Goal: Check status: Check status

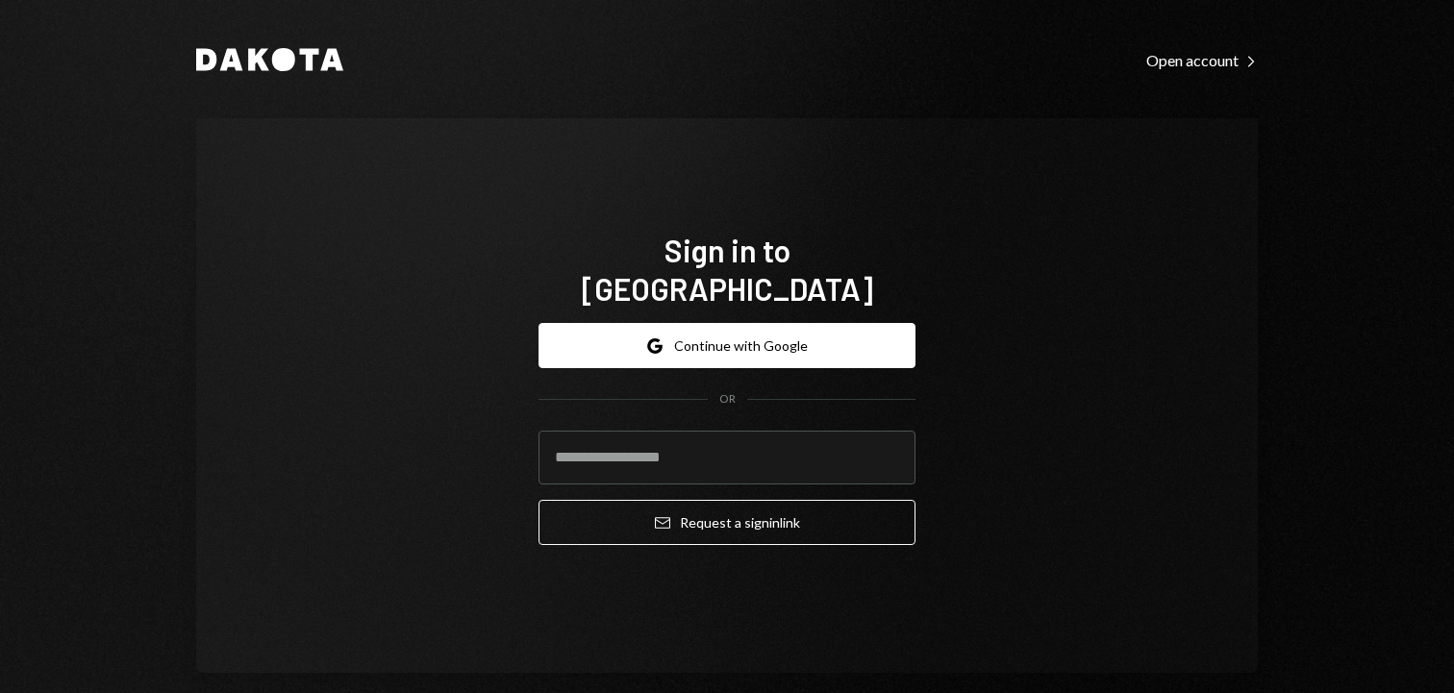
click at [703, 448] on input "email" at bounding box center [726, 458] width 377 height 54
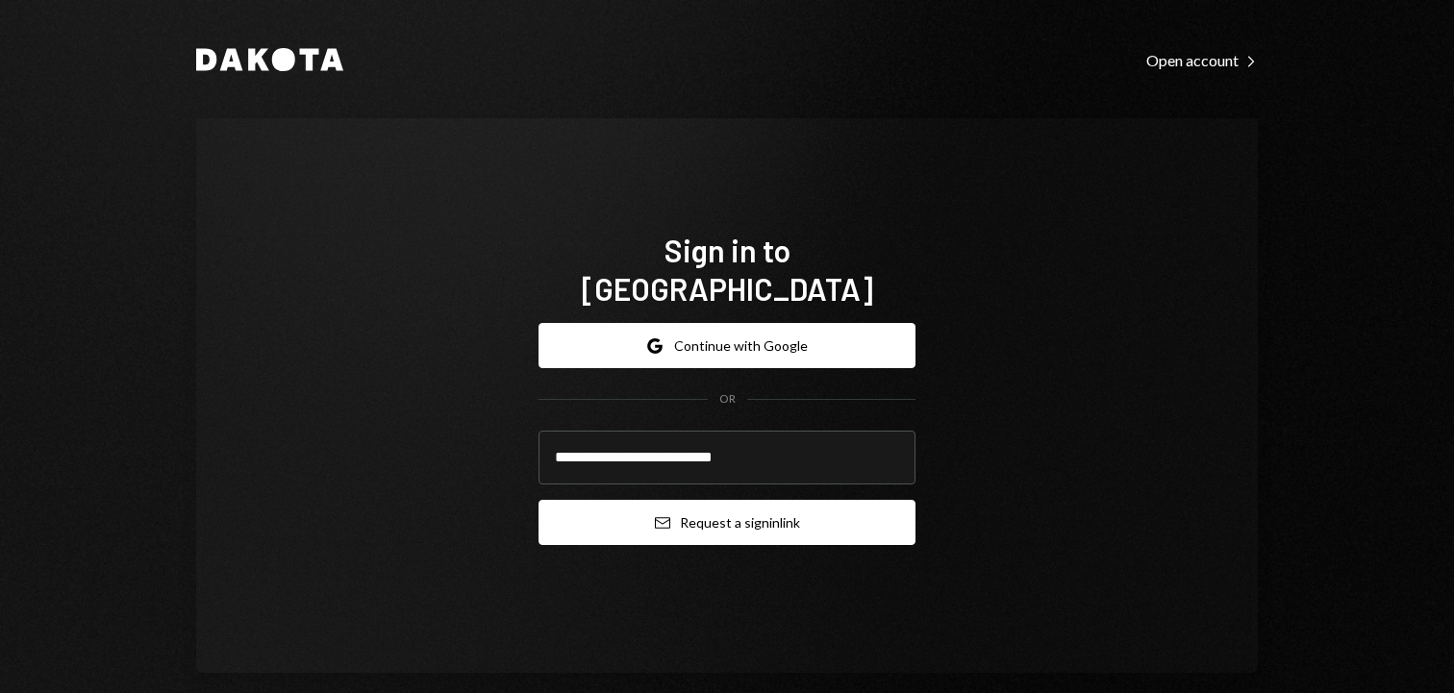
type input "**********"
click at [731, 512] on button "Email Request a sign in link" at bounding box center [726, 522] width 377 height 45
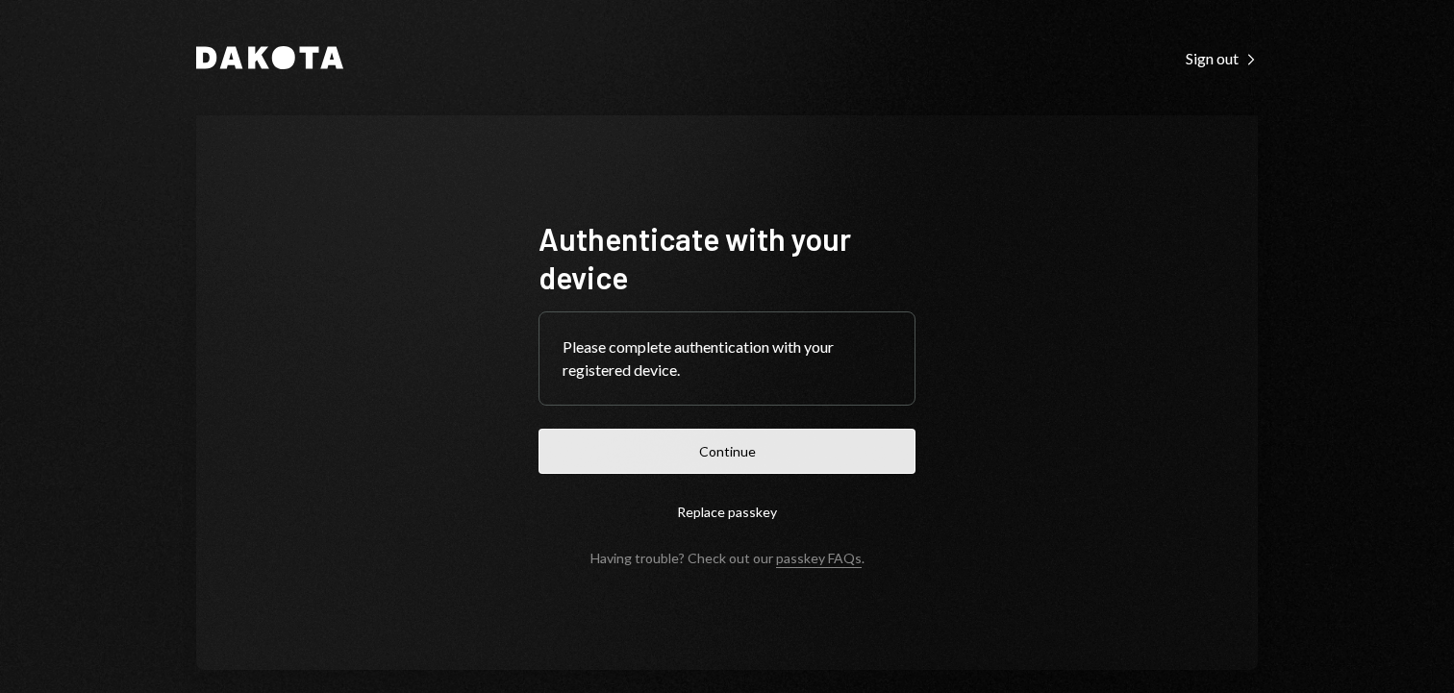
click at [777, 429] on button "Continue" at bounding box center [726, 451] width 377 height 45
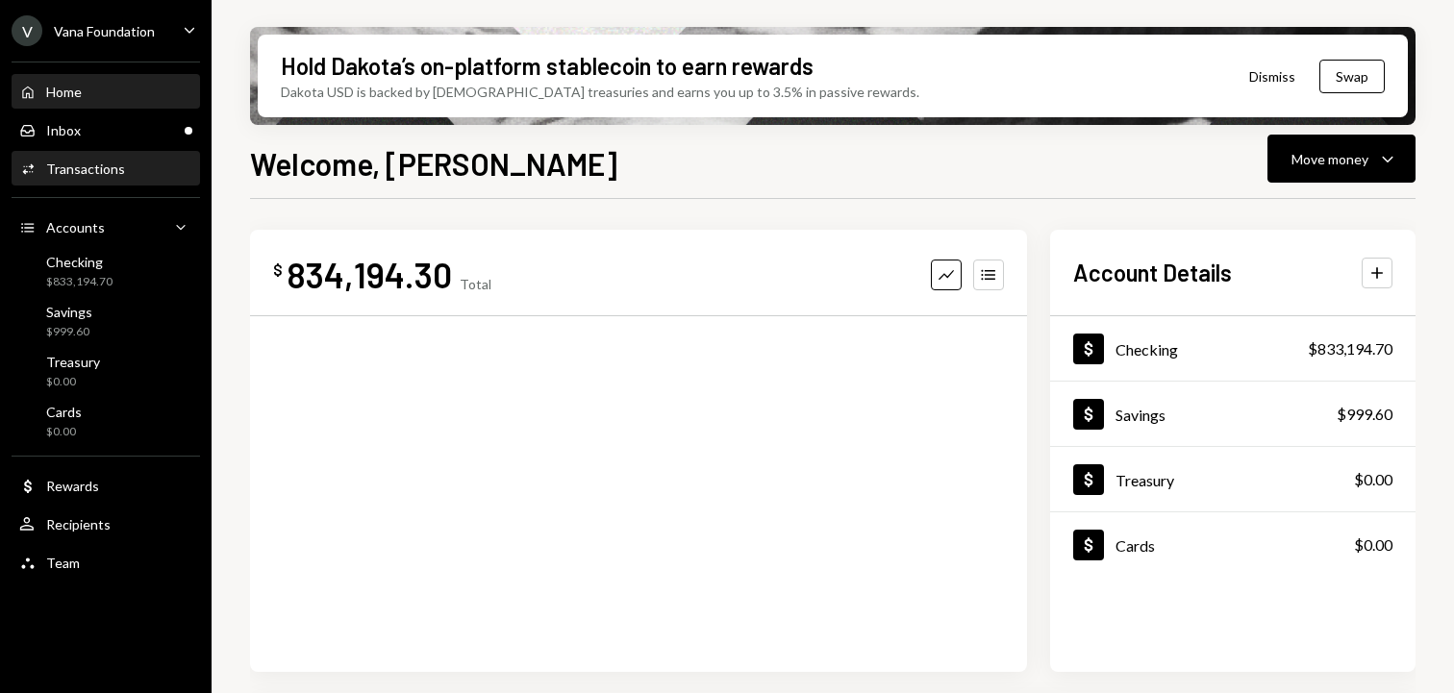
click at [98, 171] on div "Transactions" at bounding box center [85, 169] width 79 height 16
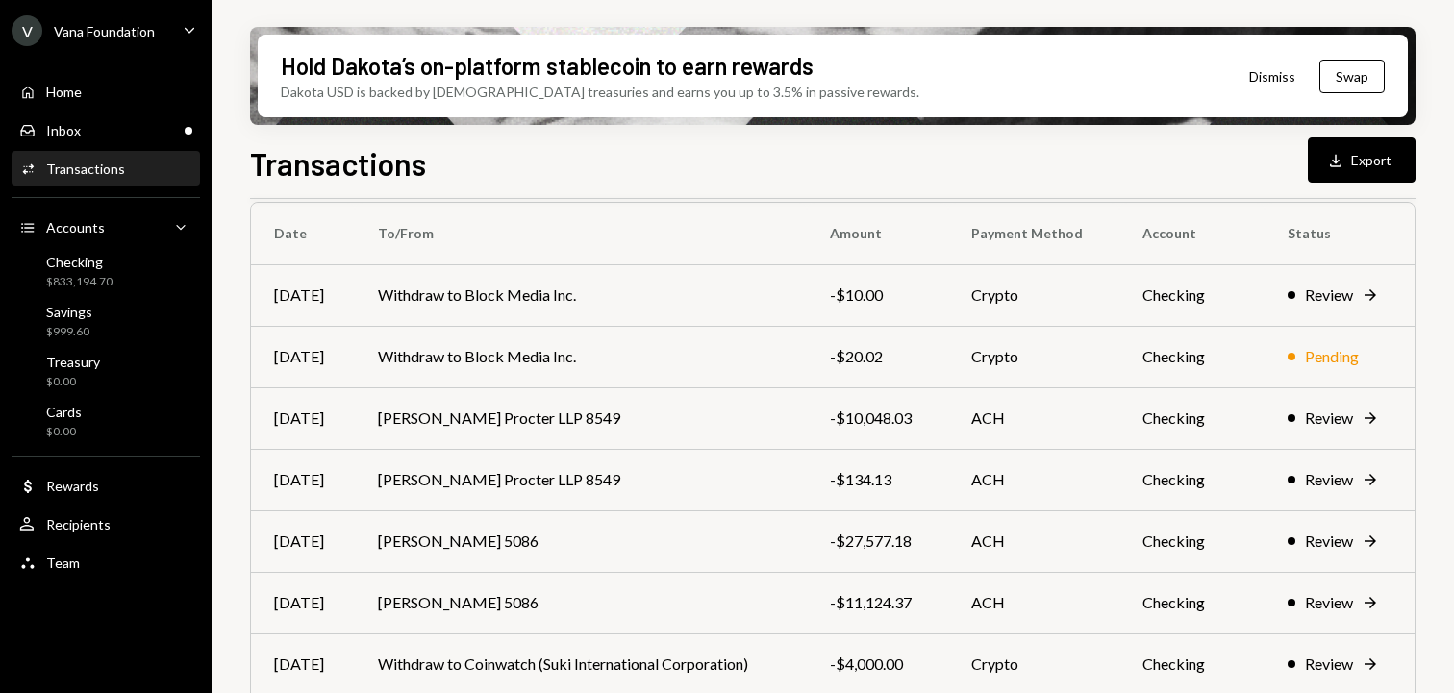
scroll to position [182, 0]
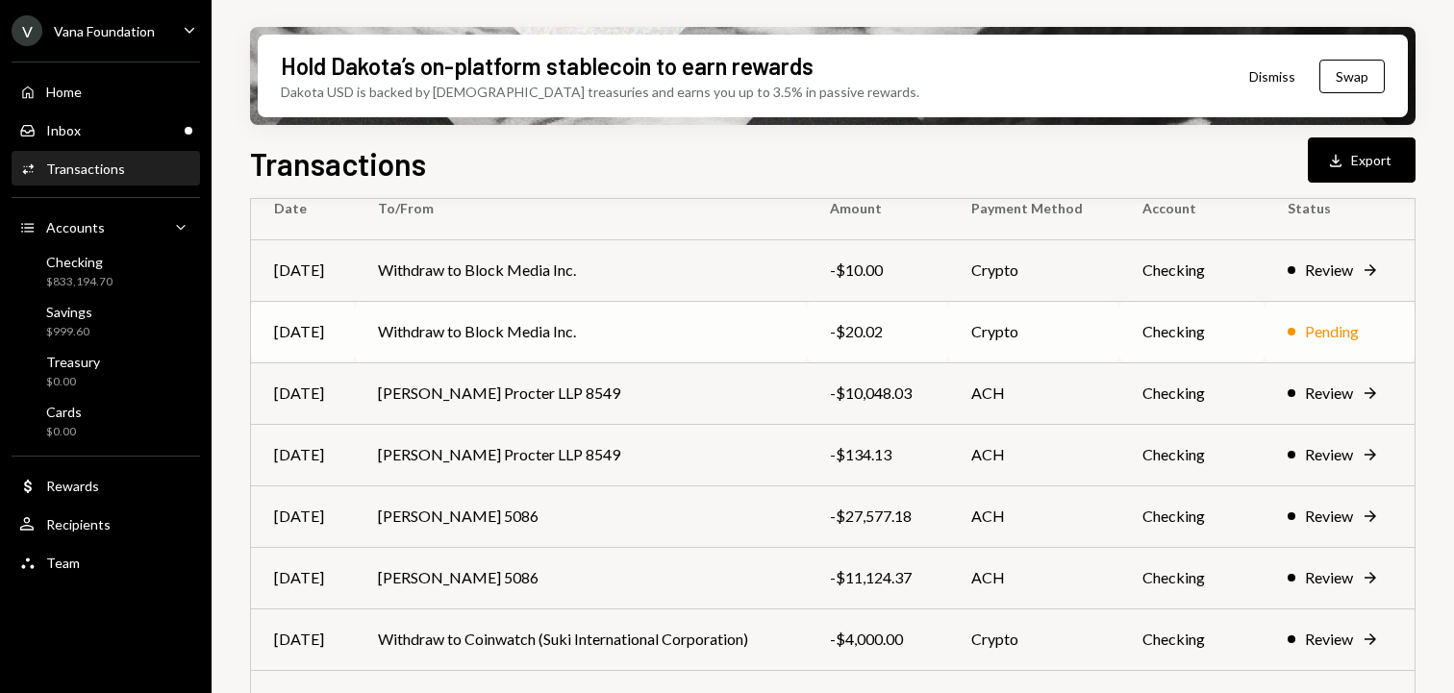
click at [557, 319] on td "Withdraw to Block Media Inc." at bounding box center [580, 332] width 451 height 62
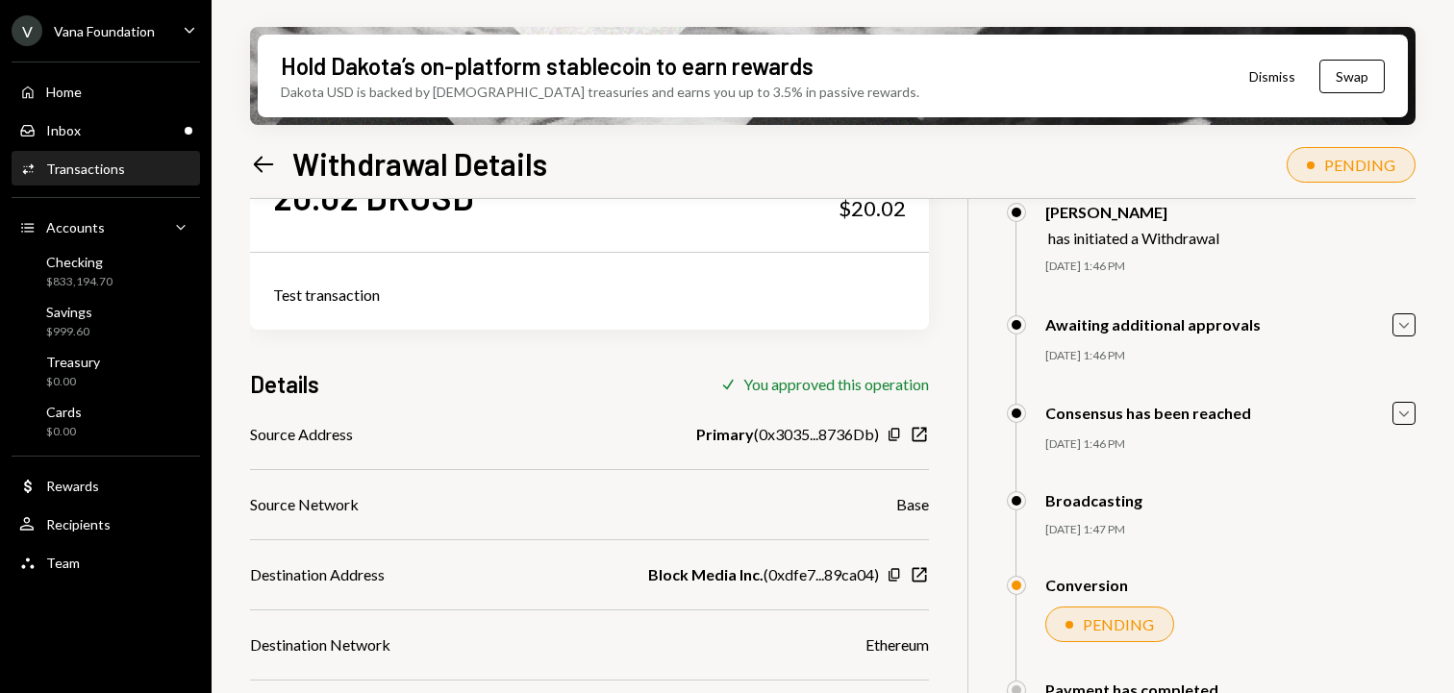
scroll to position [102, 0]
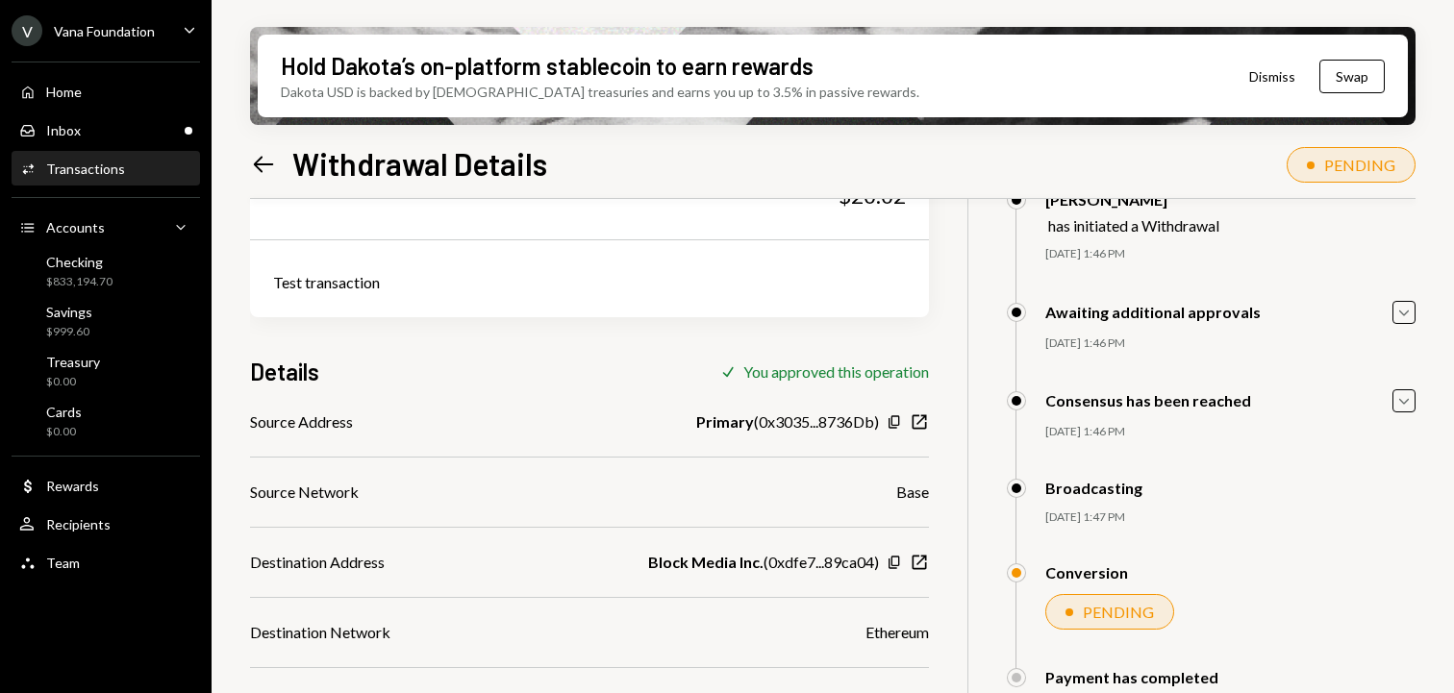
click at [261, 159] on icon "Left Arrow" at bounding box center [263, 164] width 27 height 27
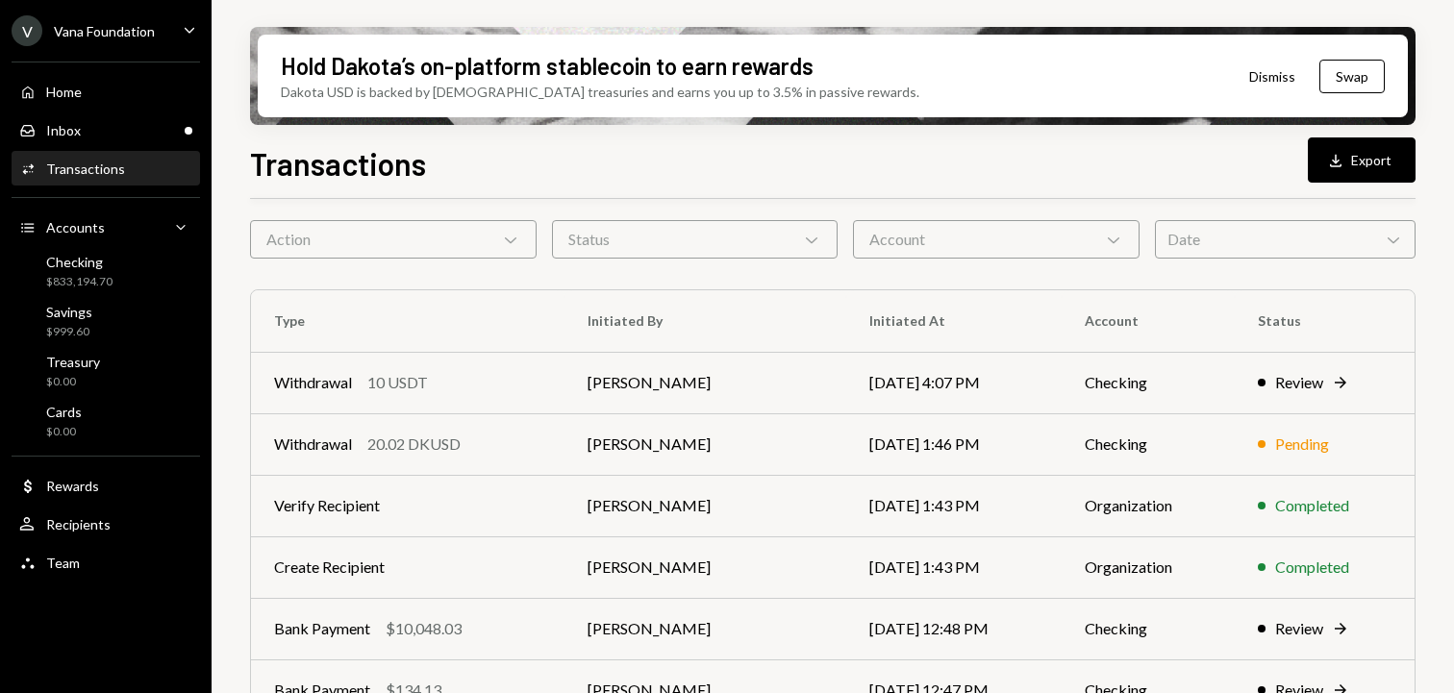
scroll to position [108, 0]
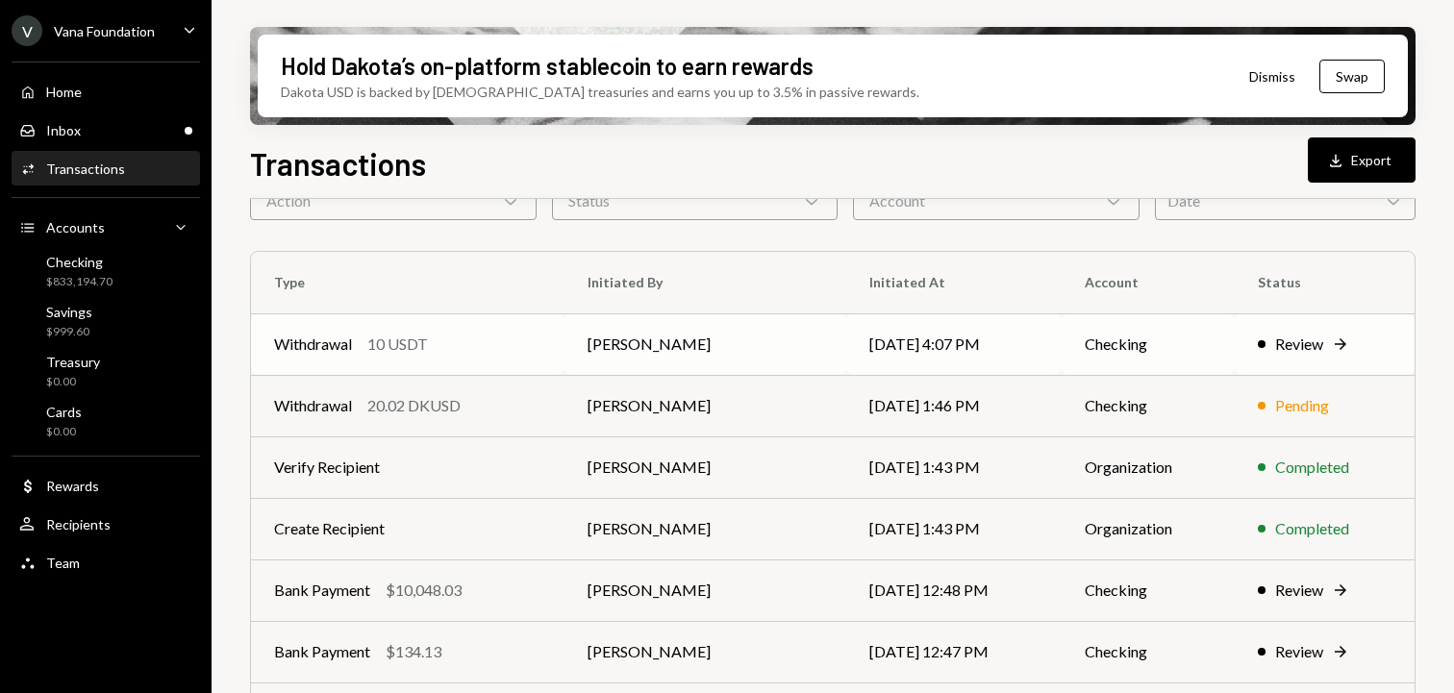
click at [1167, 357] on td "Checking" at bounding box center [1147, 344] width 173 height 62
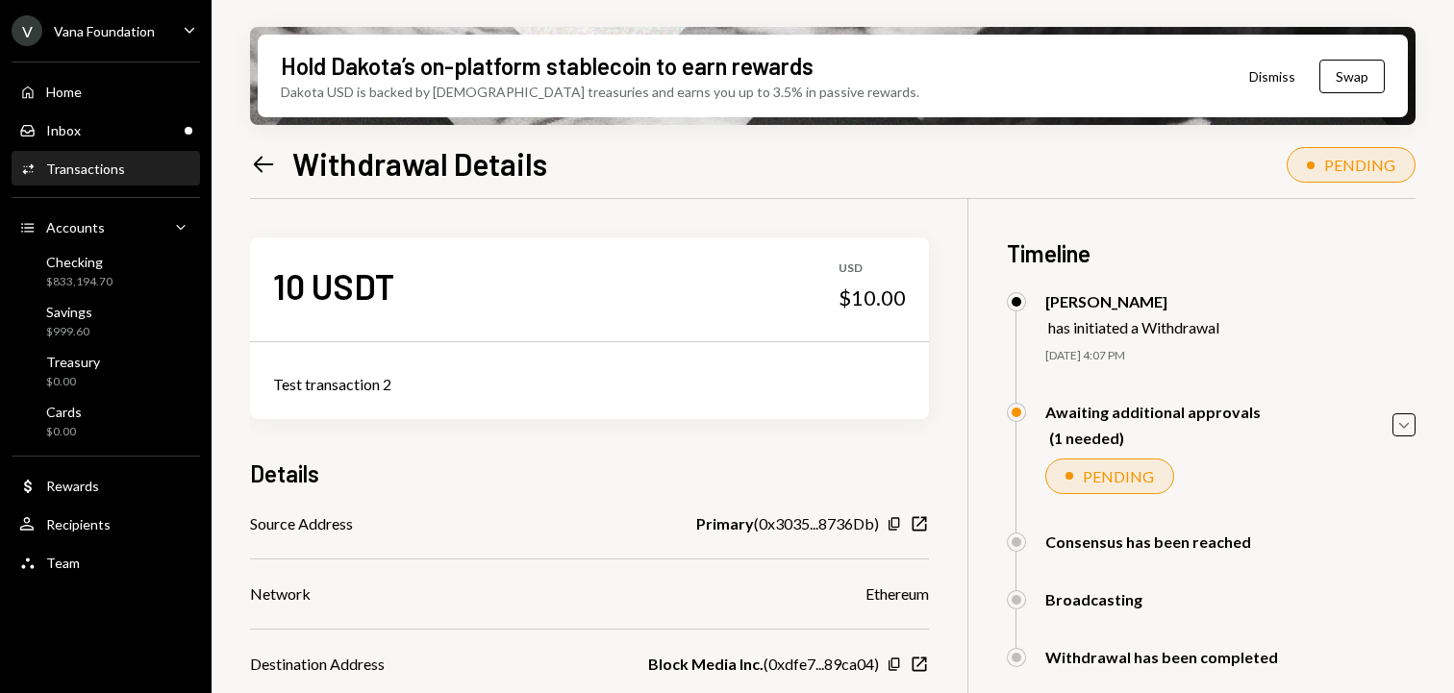
scroll to position [176, 0]
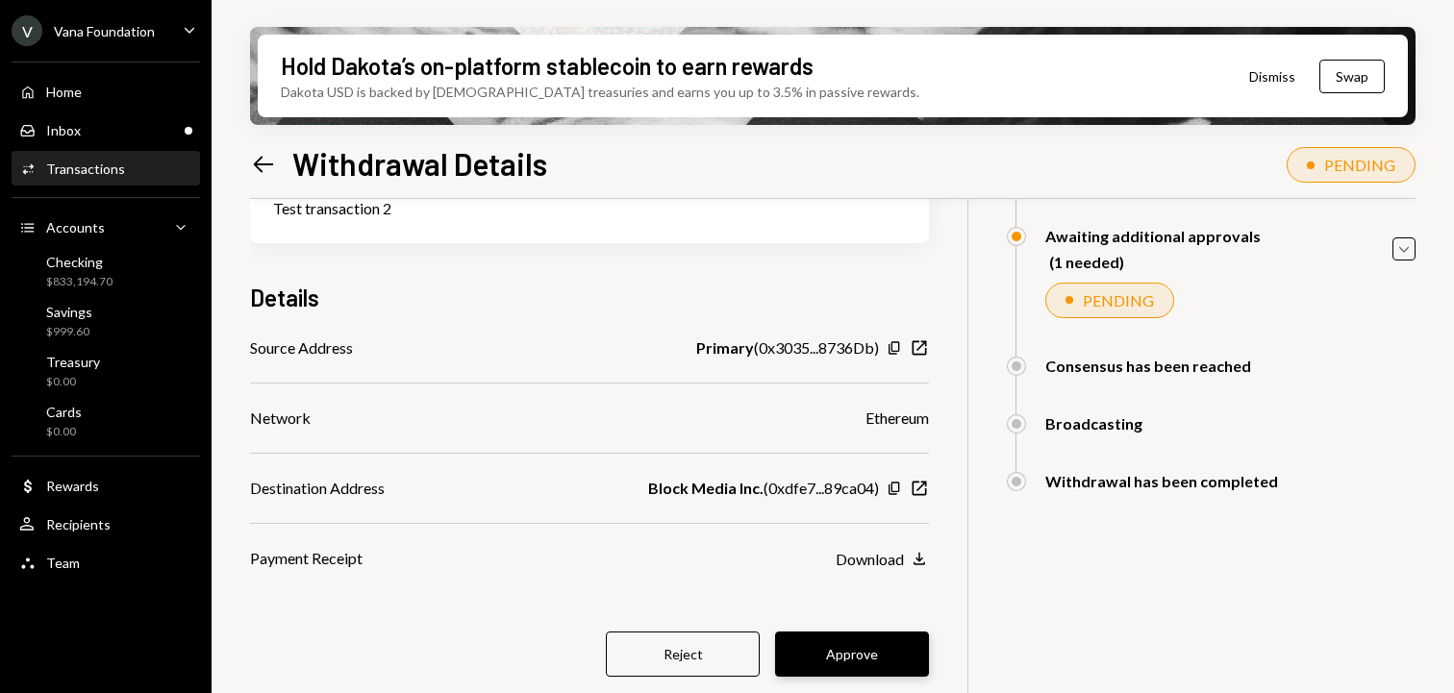
click at [877, 650] on button "Approve" at bounding box center [852, 654] width 154 height 45
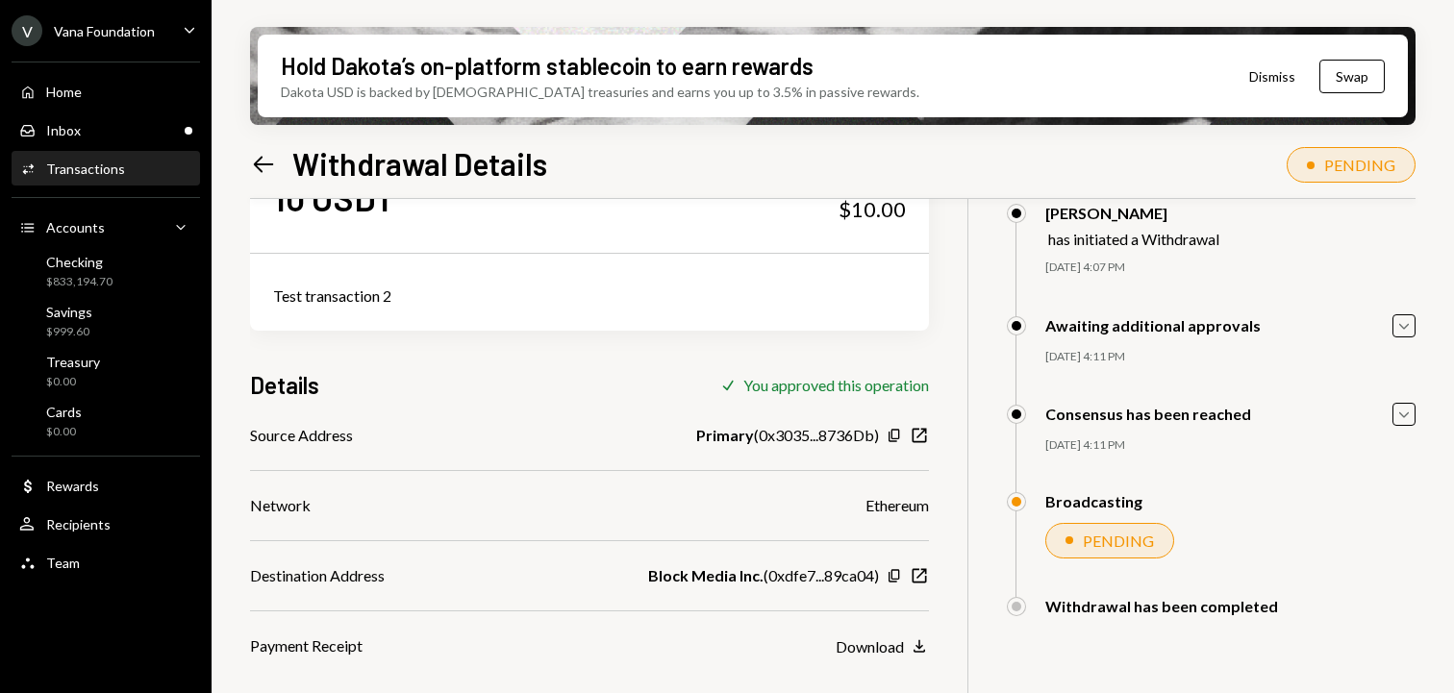
scroll to position [105, 0]
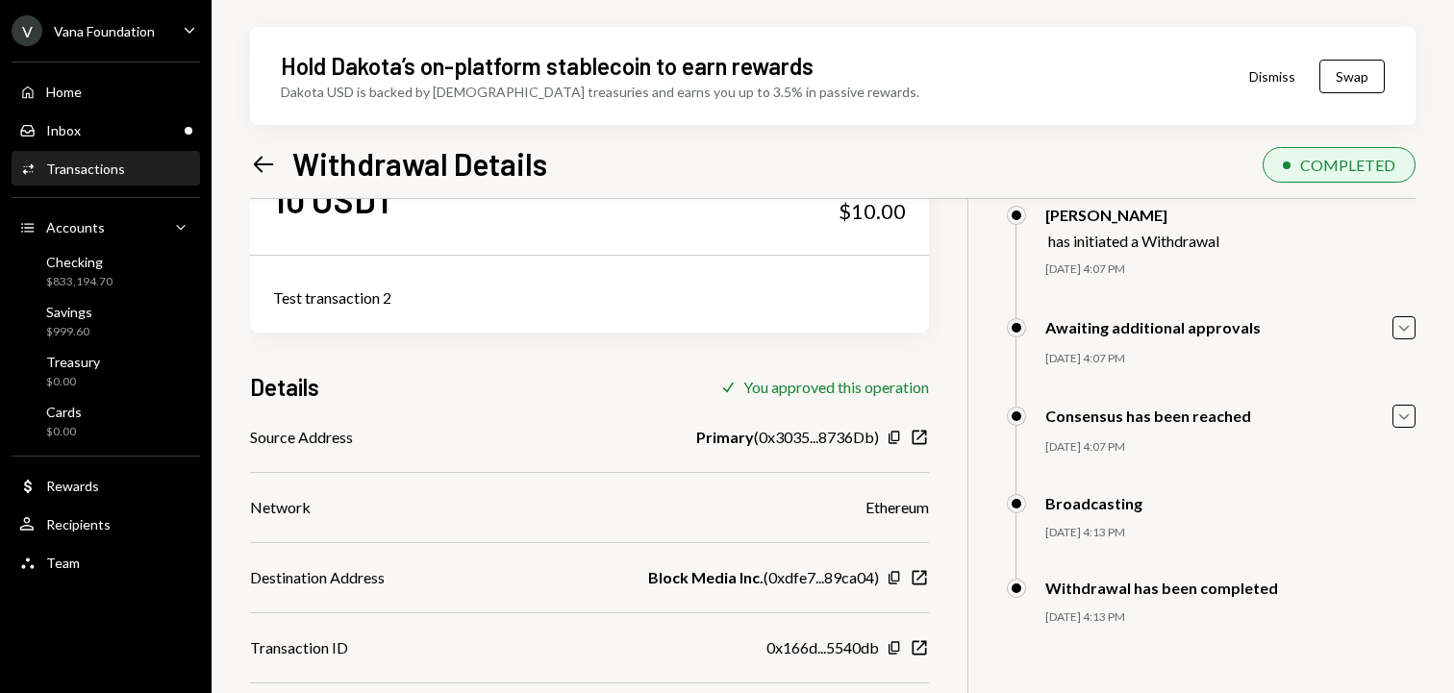
scroll to position [154, 0]
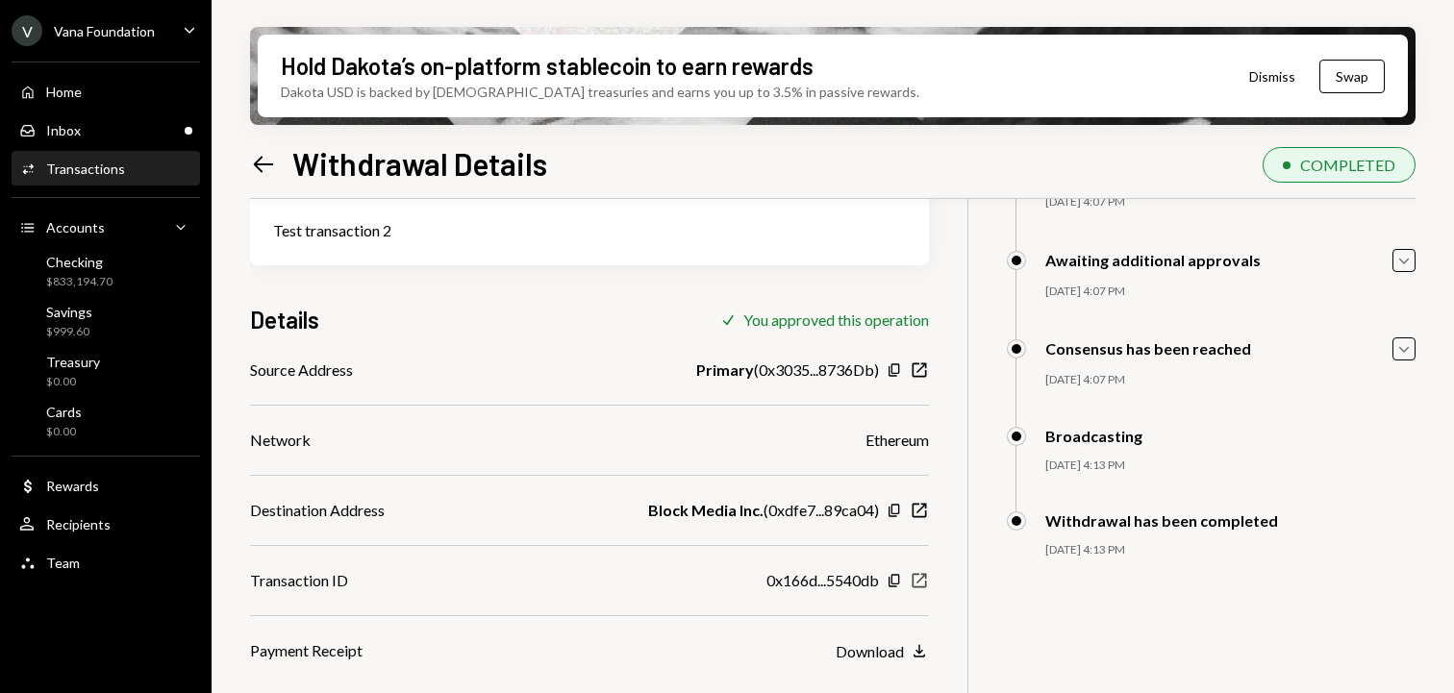
click at [919, 579] on icon "button" at bounding box center [919, 581] width 14 height 14
click at [134, 161] on div "Activities Transactions" at bounding box center [105, 169] width 173 height 17
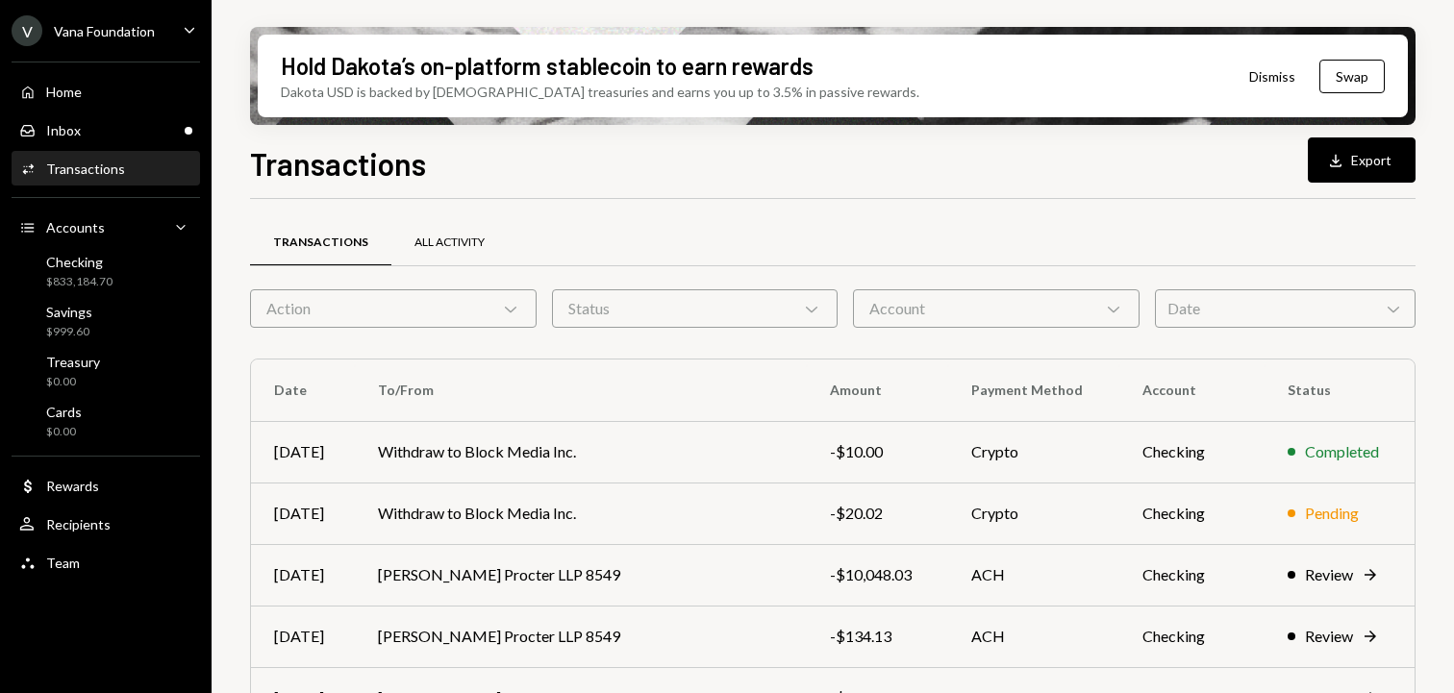
click at [401, 247] on div "All Activity" at bounding box center [449, 243] width 116 height 46
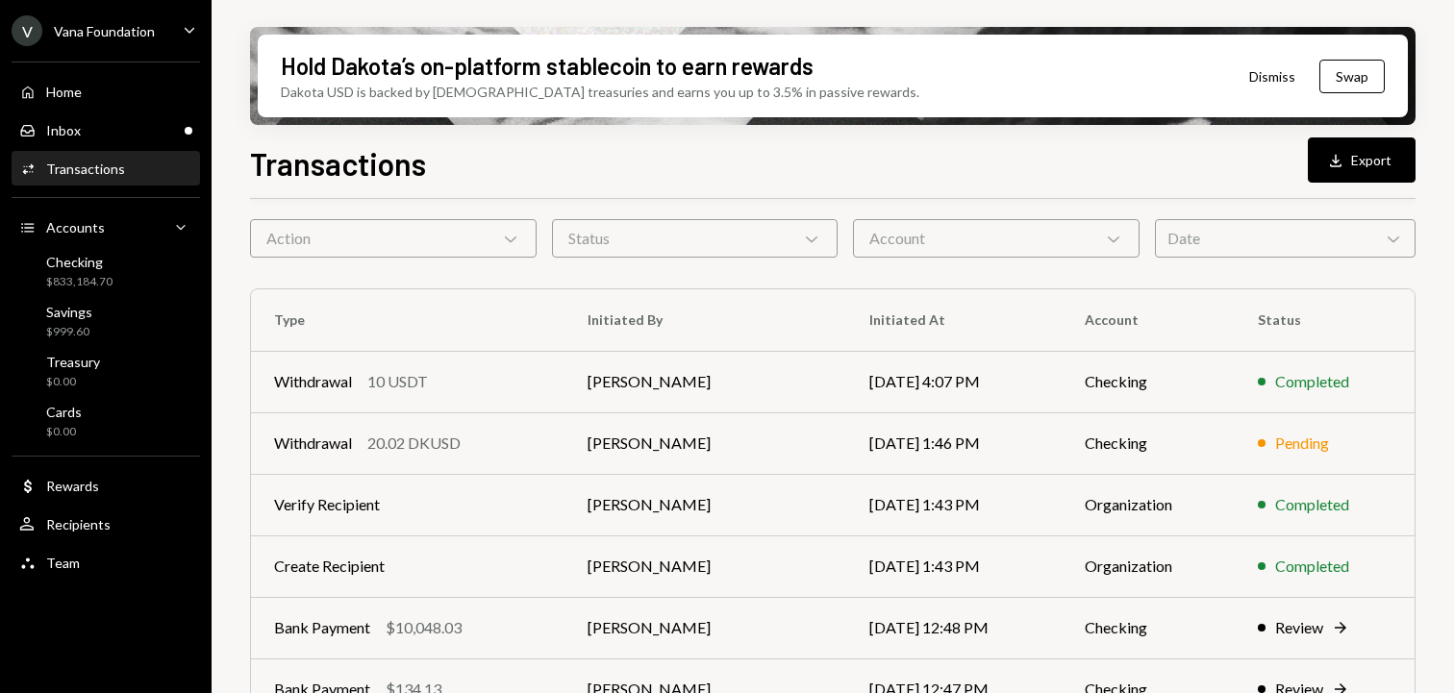
scroll to position [80, 0]
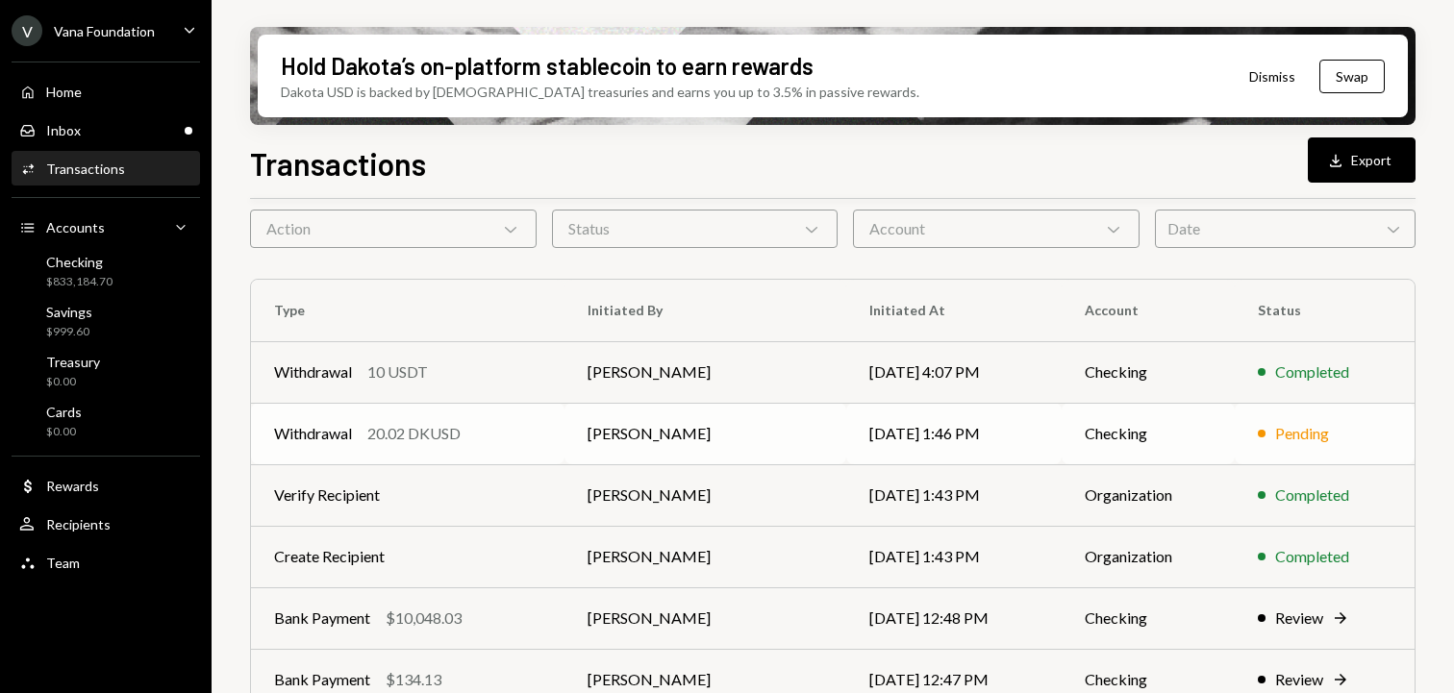
click at [751, 408] on td "[PERSON_NAME]" at bounding box center [705, 434] width 282 height 62
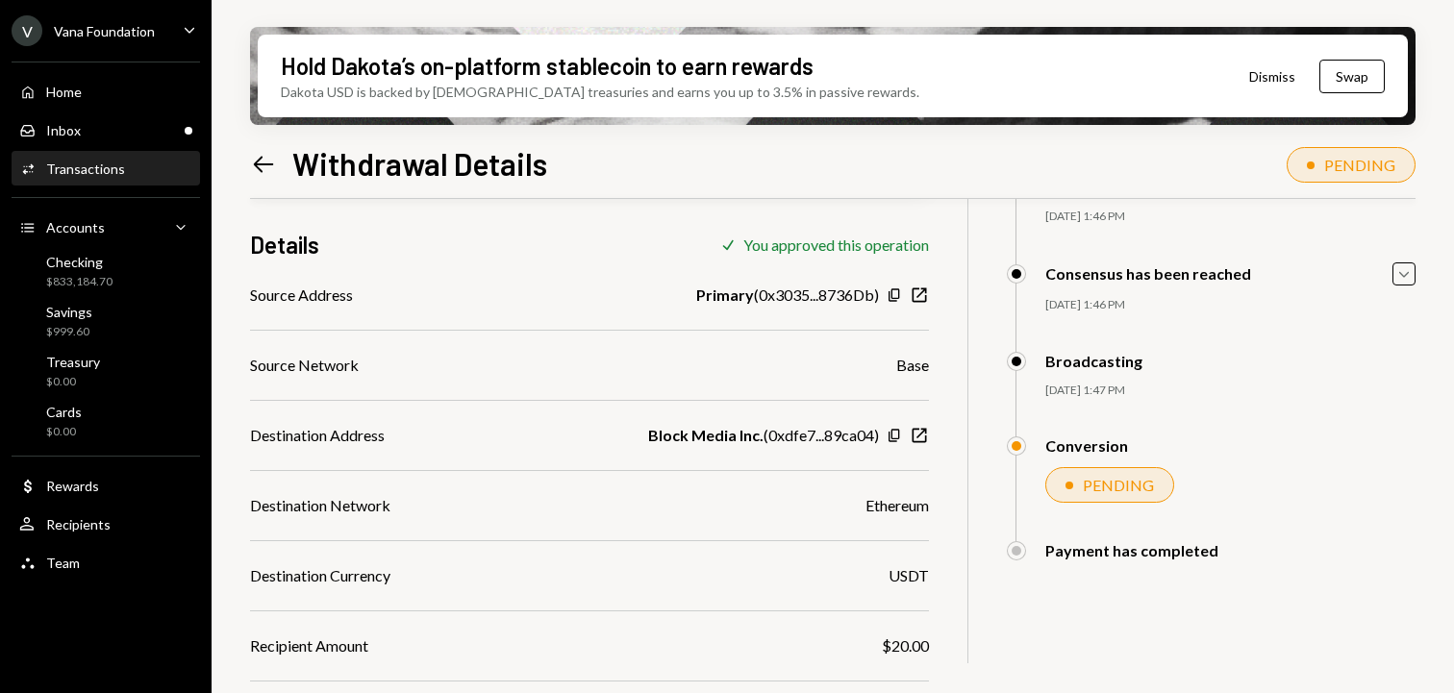
scroll to position [203, 0]
